Goal: Entertainment & Leisure: Consume media (video, audio)

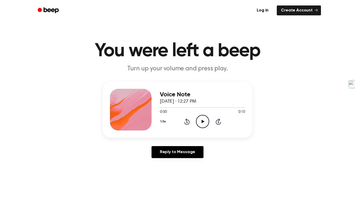
click at [203, 126] on icon "Play Audio" at bounding box center [202, 121] width 13 height 13
click at [200, 119] on icon "Play Audio" at bounding box center [202, 121] width 13 height 13
click at [199, 121] on icon "Play Audio" at bounding box center [202, 121] width 13 height 13
click at [198, 118] on icon "Pause Audio" at bounding box center [202, 121] width 13 height 13
click at [204, 122] on icon "Play Audio" at bounding box center [202, 121] width 13 height 13
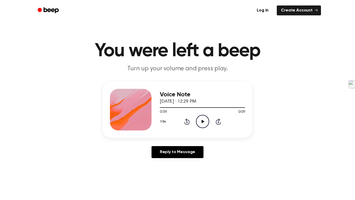
click at [201, 117] on icon "Play Audio" at bounding box center [202, 121] width 13 height 13
click at [200, 123] on icon "Play Audio" at bounding box center [202, 121] width 13 height 13
click at [199, 123] on icon "Play Audio" at bounding box center [202, 121] width 13 height 13
click at [198, 123] on icon "Play Audio" at bounding box center [202, 121] width 13 height 13
click at [204, 124] on icon "Play Audio" at bounding box center [202, 121] width 13 height 13
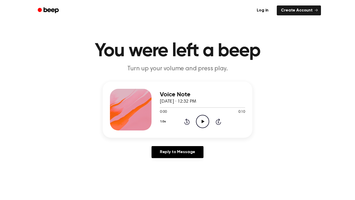
click at [201, 118] on icon "Play Audio" at bounding box center [202, 121] width 13 height 13
click at [202, 124] on icon "Play Audio" at bounding box center [202, 121] width 13 height 13
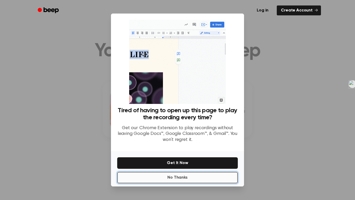
click at [196, 175] on button "No Thanks" at bounding box center [177, 177] width 121 height 11
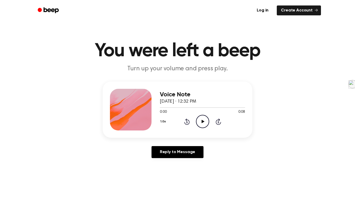
click at [199, 126] on circle at bounding box center [202, 121] width 13 height 13
click at [201, 120] on icon "Play Audio" at bounding box center [202, 121] width 13 height 13
click at [198, 121] on icon "Play Audio" at bounding box center [202, 121] width 13 height 13
click at [203, 125] on icon "Play Audio" at bounding box center [202, 121] width 13 height 13
click at [204, 123] on icon "Play Audio" at bounding box center [202, 121] width 13 height 13
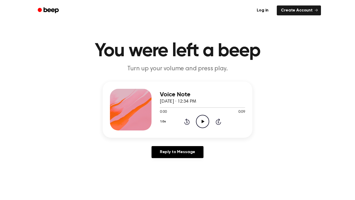
click at [204, 120] on icon "Play Audio" at bounding box center [202, 121] width 13 height 13
click at [200, 117] on icon "Play Audio" at bounding box center [202, 121] width 13 height 13
click at [204, 122] on icon "Play Audio" at bounding box center [202, 121] width 13 height 13
click at [200, 124] on icon "Play Audio" at bounding box center [202, 121] width 13 height 13
click at [199, 122] on icon "Play Audio" at bounding box center [202, 121] width 13 height 13
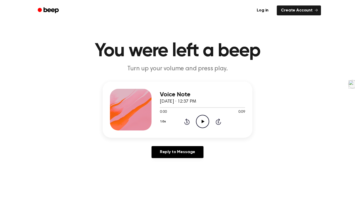
click at [113, 98] on div at bounding box center [131, 110] width 42 height 42
click at [198, 126] on circle at bounding box center [202, 121] width 13 height 13
click at [201, 124] on icon "Play Audio" at bounding box center [202, 121] width 13 height 13
click at [201, 119] on icon "Play Audio" at bounding box center [202, 121] width 13 height 13
